Goal: Find specific page/section: Find specific page/section

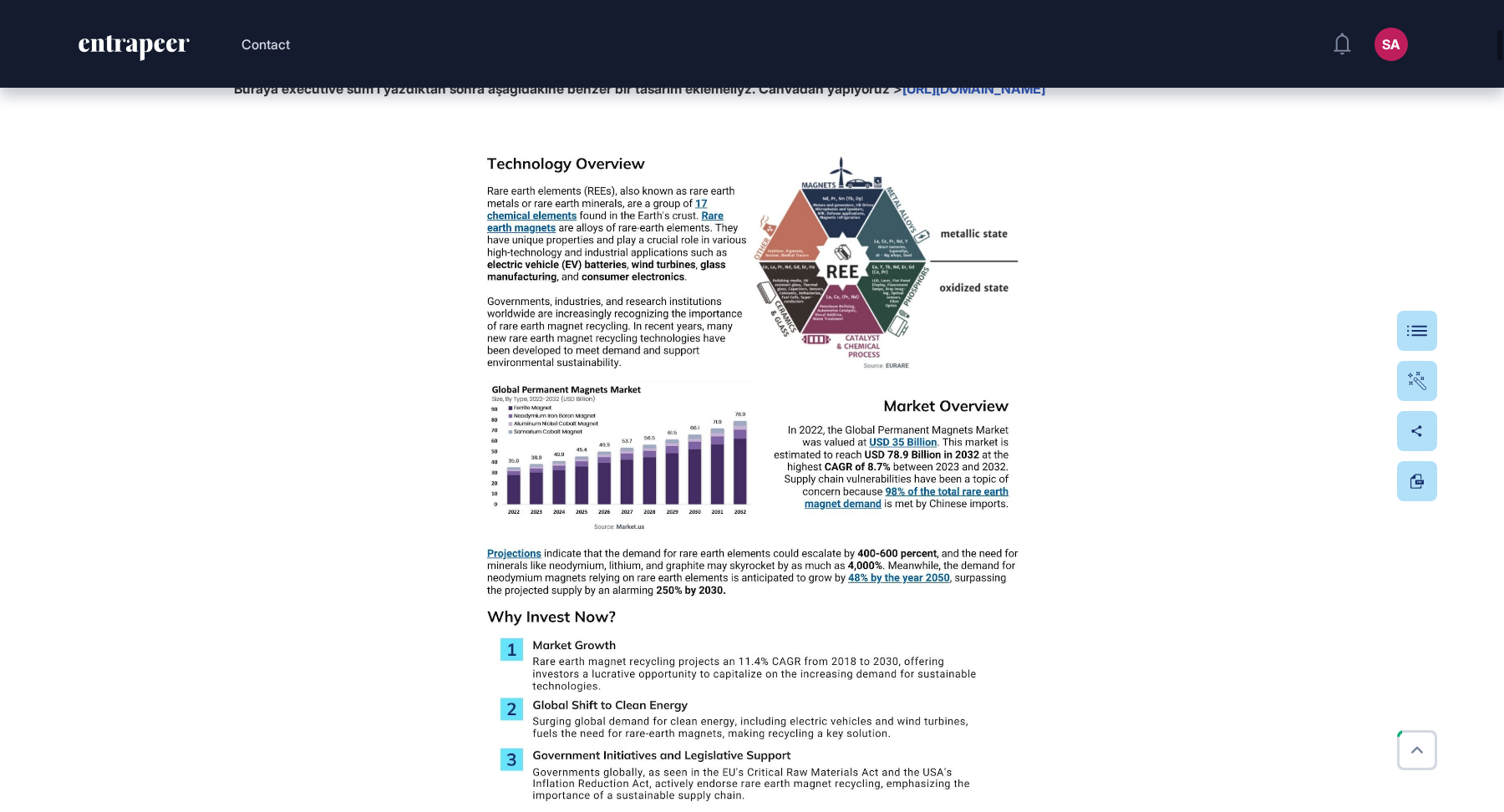
scroll to position [754, 0]
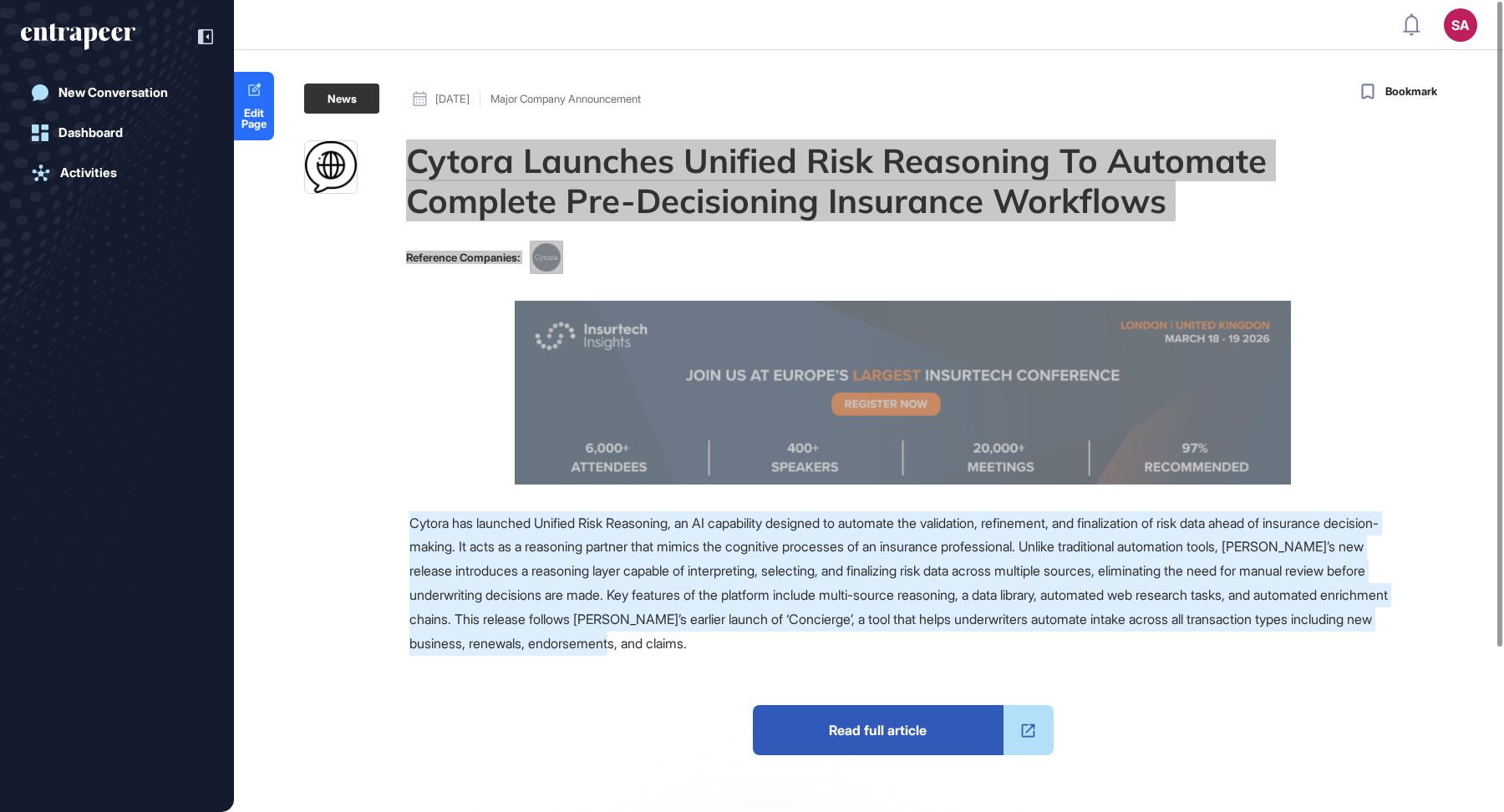
scroll to position [1, 1]
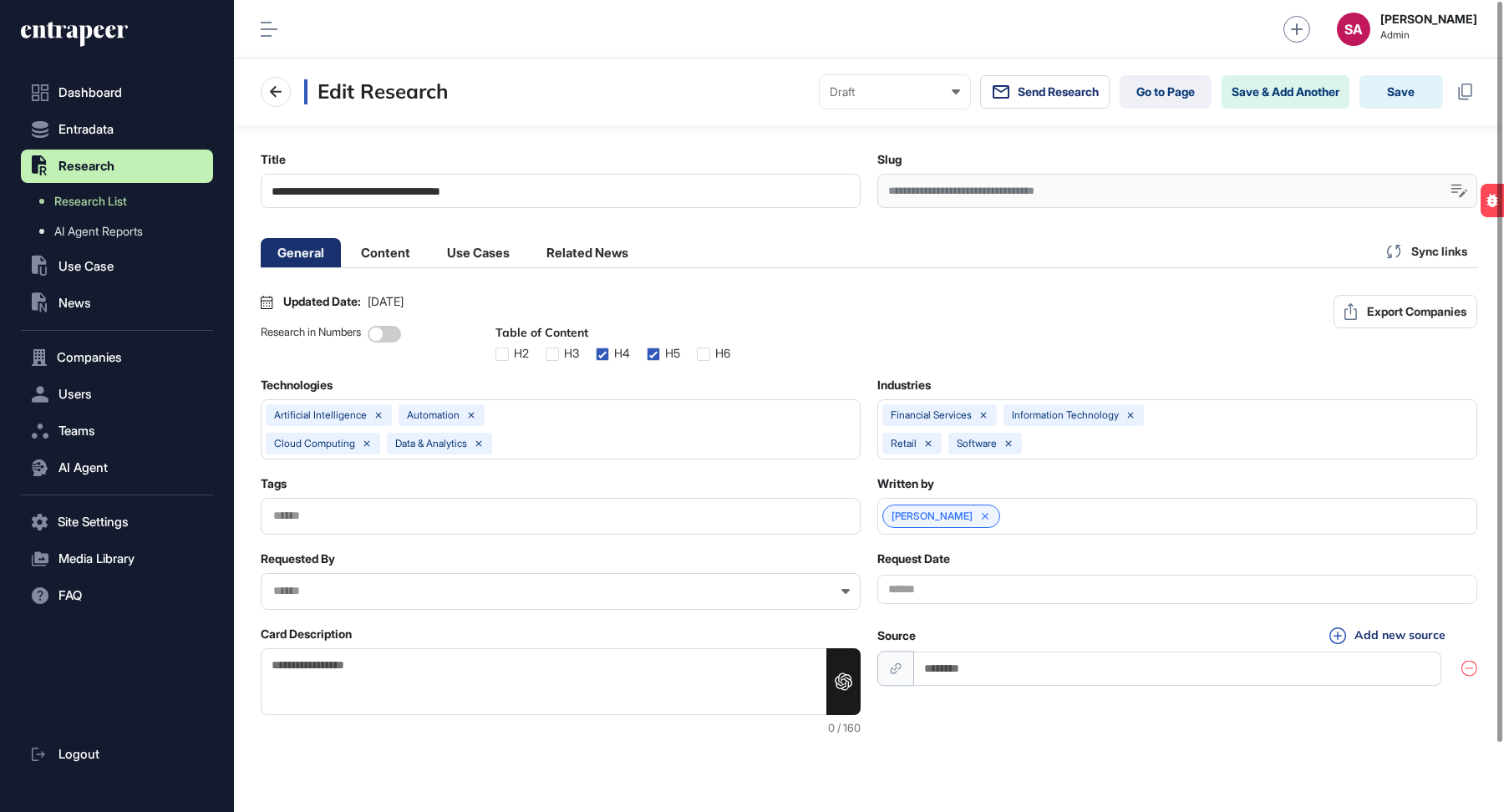
scroll to position [1, 7]
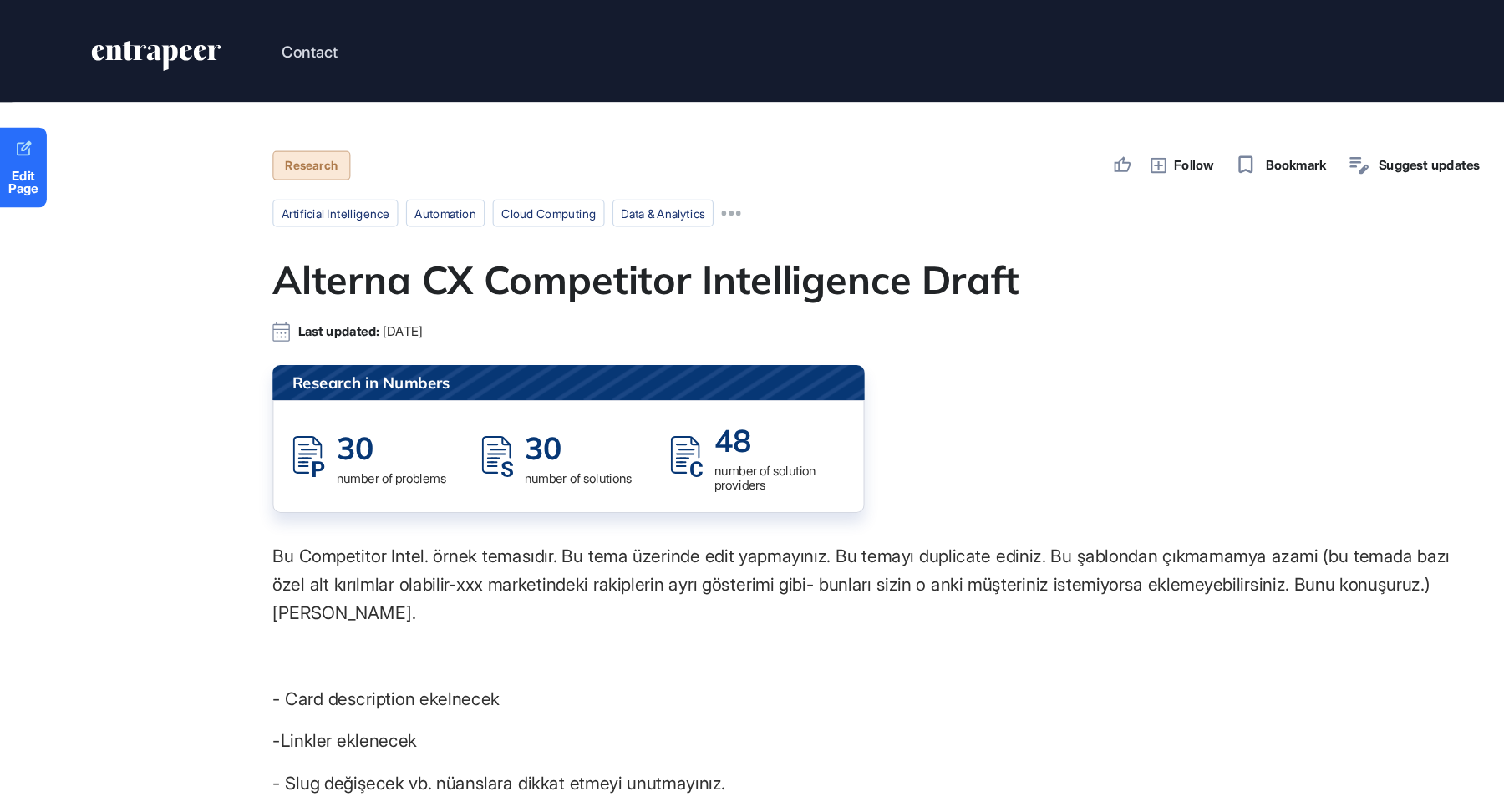
scroll to position [1, 1]
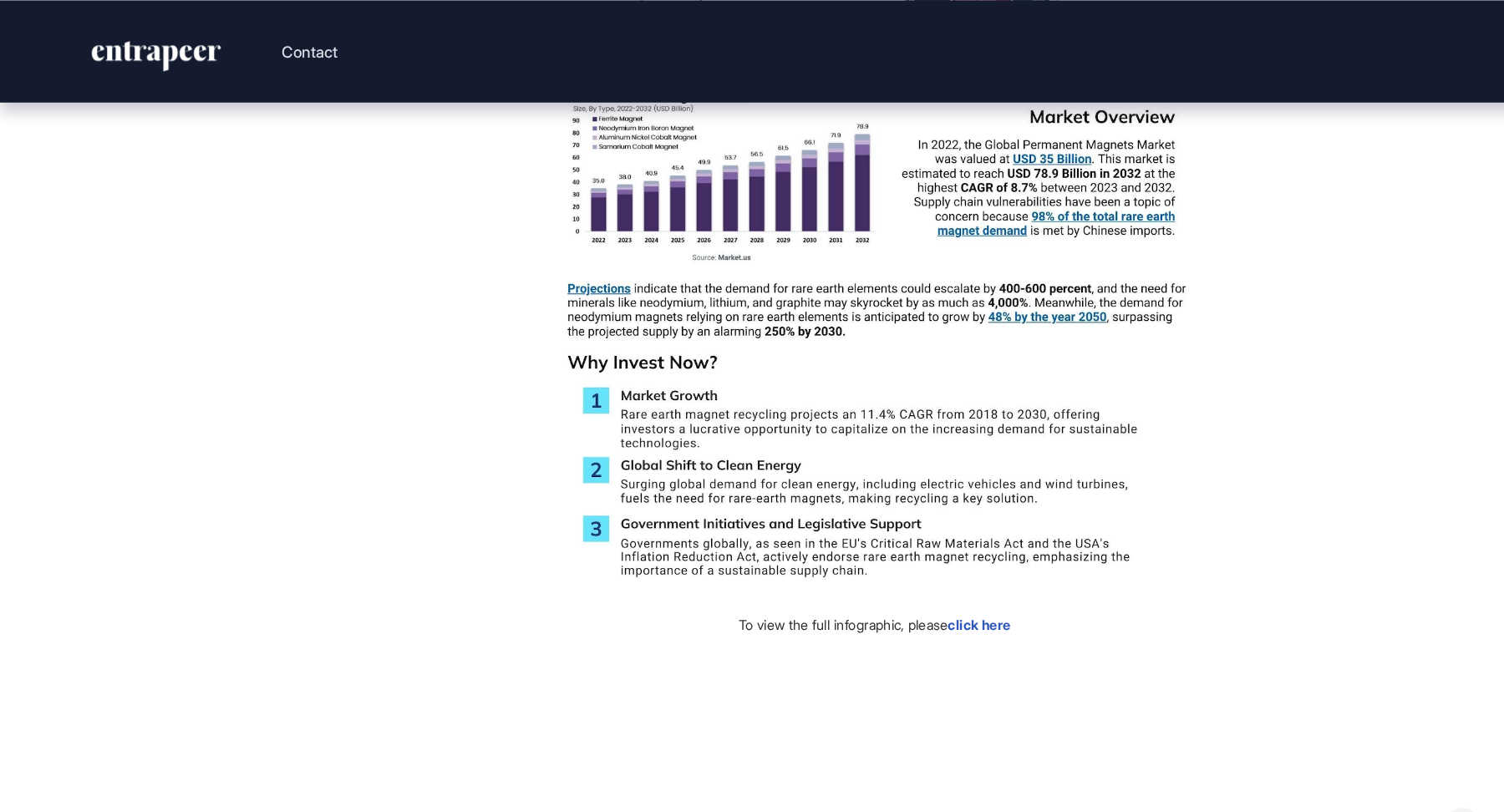
scroll to position [1061, 0]
click at [854, 542] on link "click here" at bounding box center [841, 534] width 54 height 14
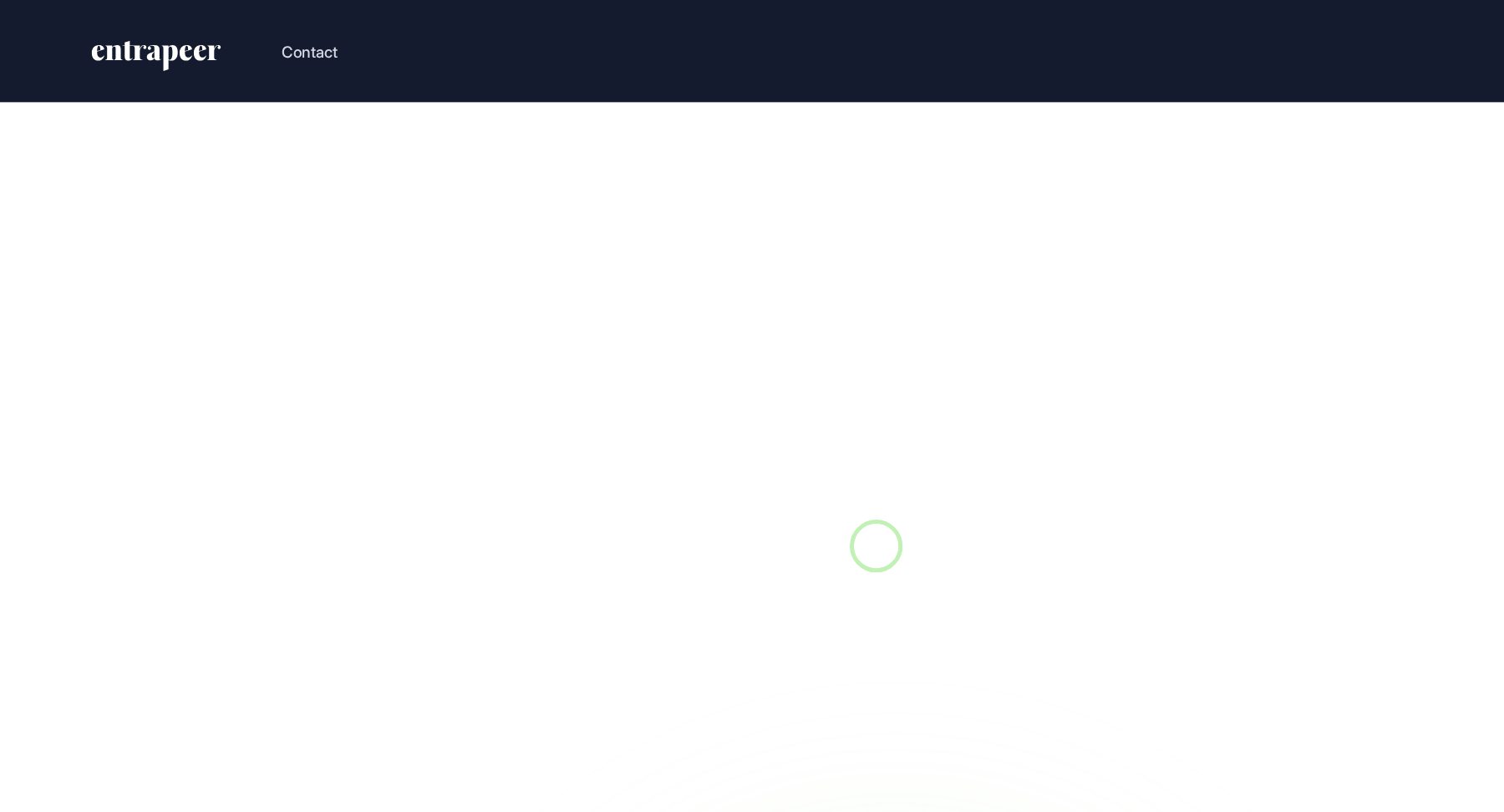
scroll to position [1, 1]
